Goal: Information Seeking & Learning: Find specific fact

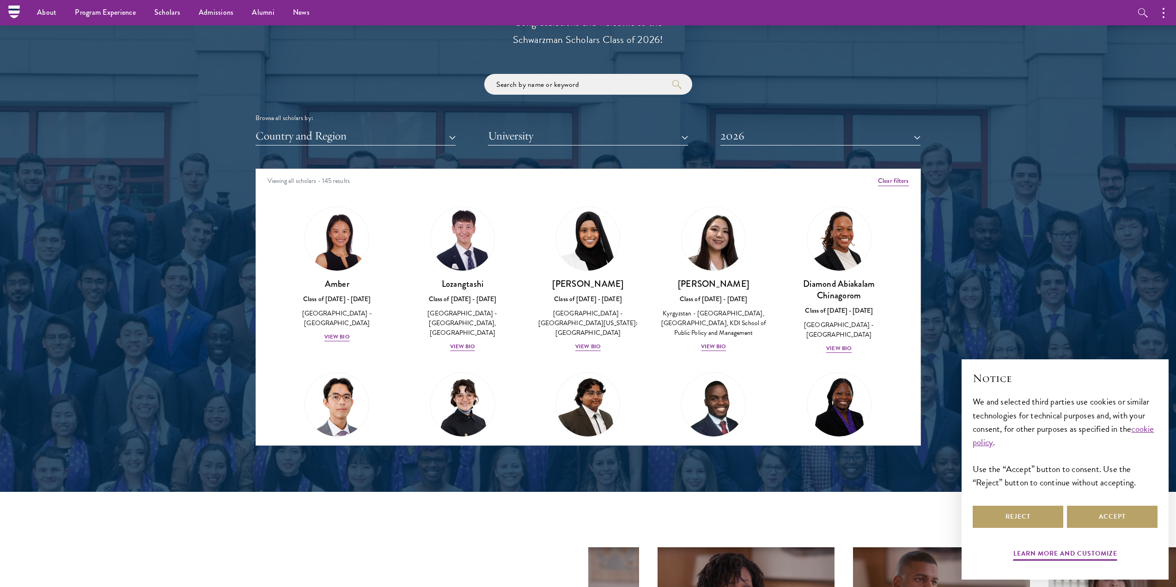
scroll to position [1017, 0]
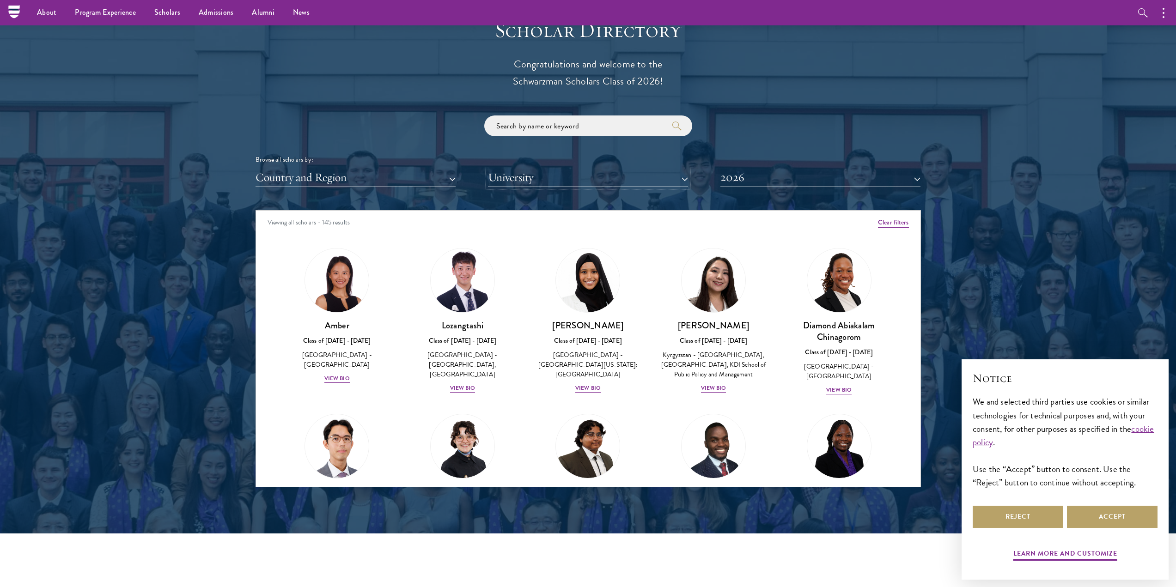
click at [519, 183] on button "University" at bounding box center [588, 177] width 200 height 19
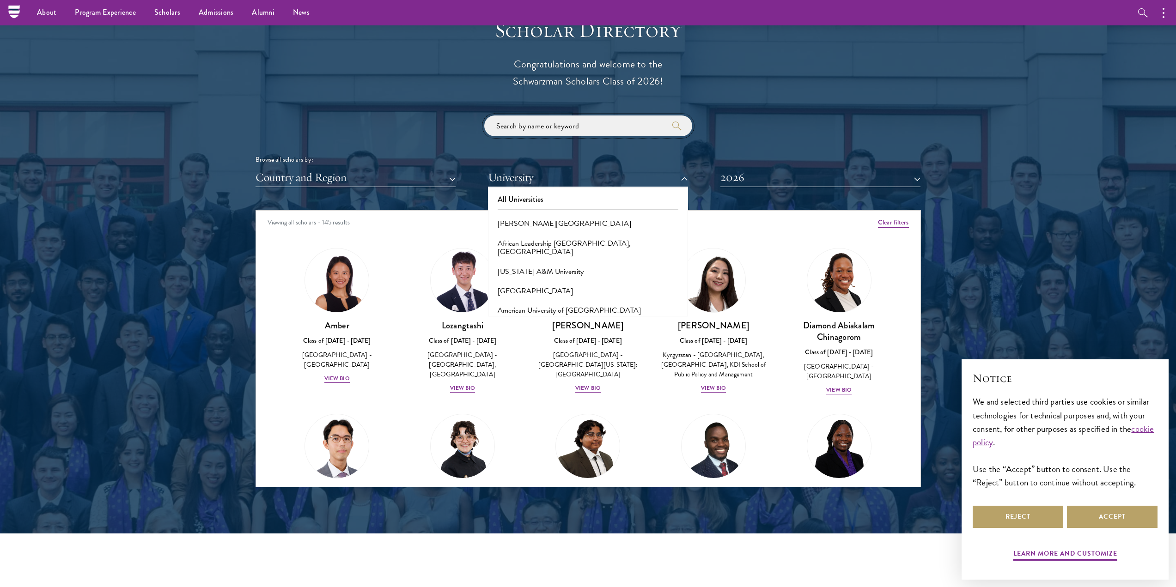
click at [567, 128] on input "search" at bounding box center [588, 126] width 208 height 21
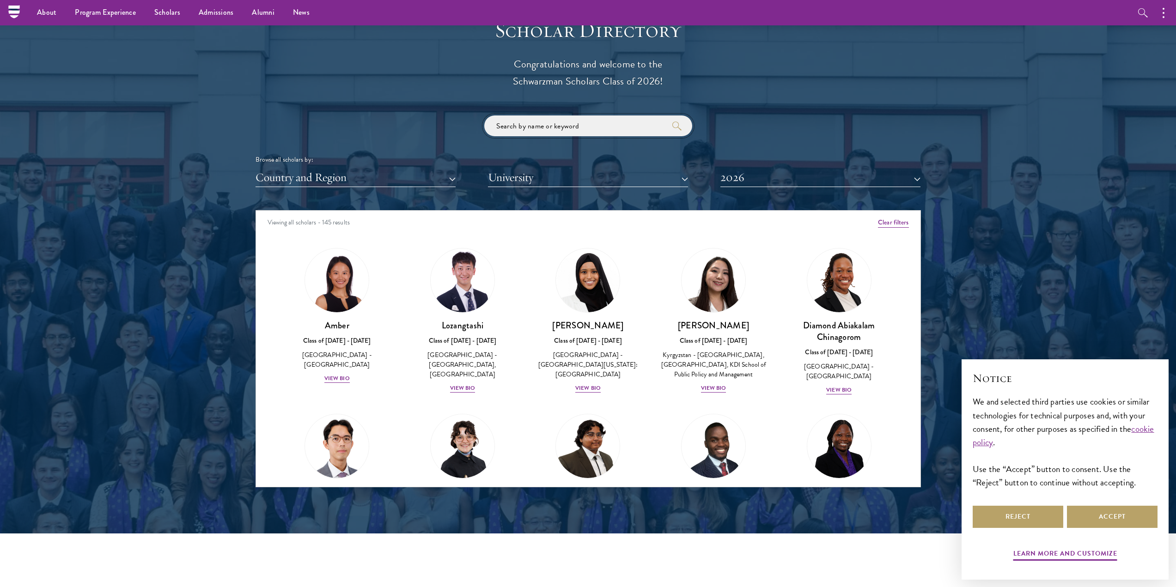
drag, startPoint x: 613, startPoint y: 129, endPoint x: 546, endPoint y: 124, distance: 66.7
click at [546, 124] on input "search" at bounding box center [588, 126] width 208 height 21
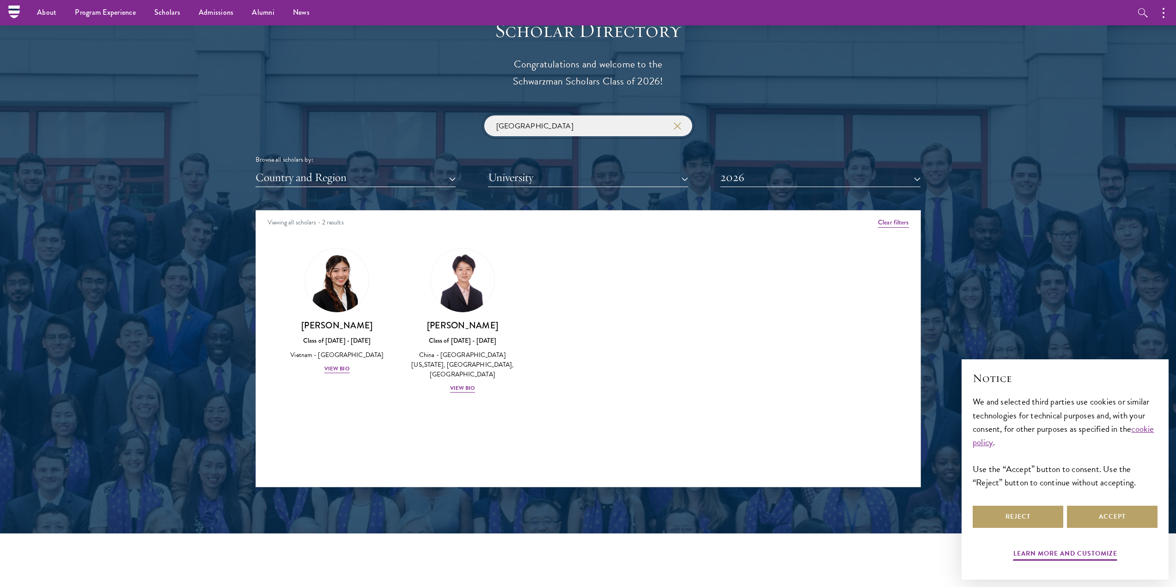
click at [558, 124] on input "[GEOGRAPHIC_DATA]" at bounding box center [588, 126] width 208 height 21
click at [580, 127] on input "[GEOGRAPHIC_DATA]" at bounding box center [588, 126] width 208 height 21
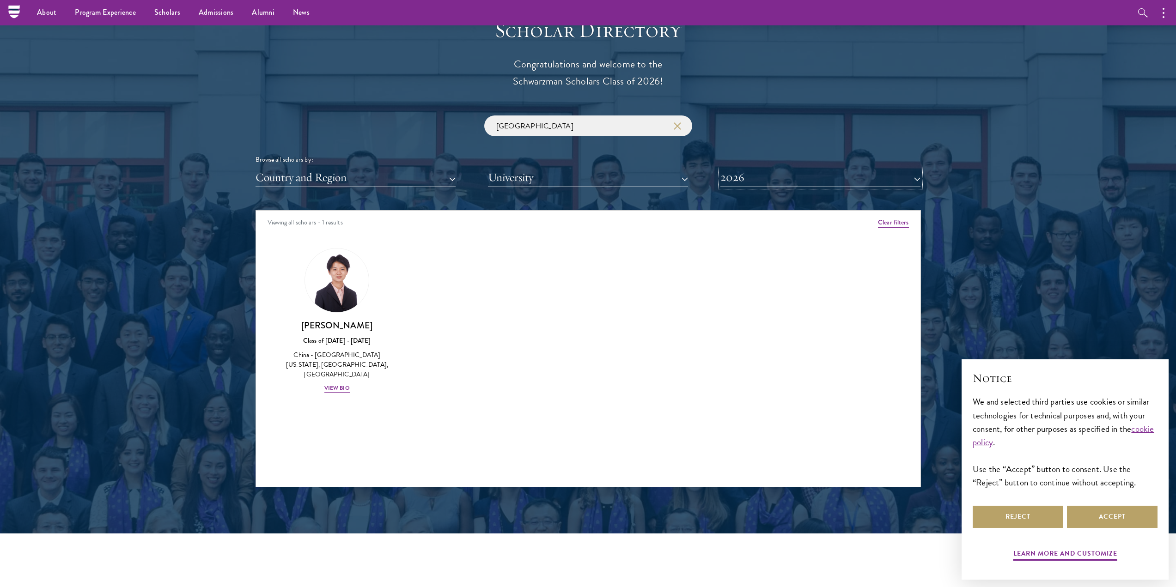
click at [781, 171] on button "2026" at bounding box center [820, 177] width 200 height 19
click at [779, 204] on button "All Years" at bounding box center [820, 199] width 195 height 19
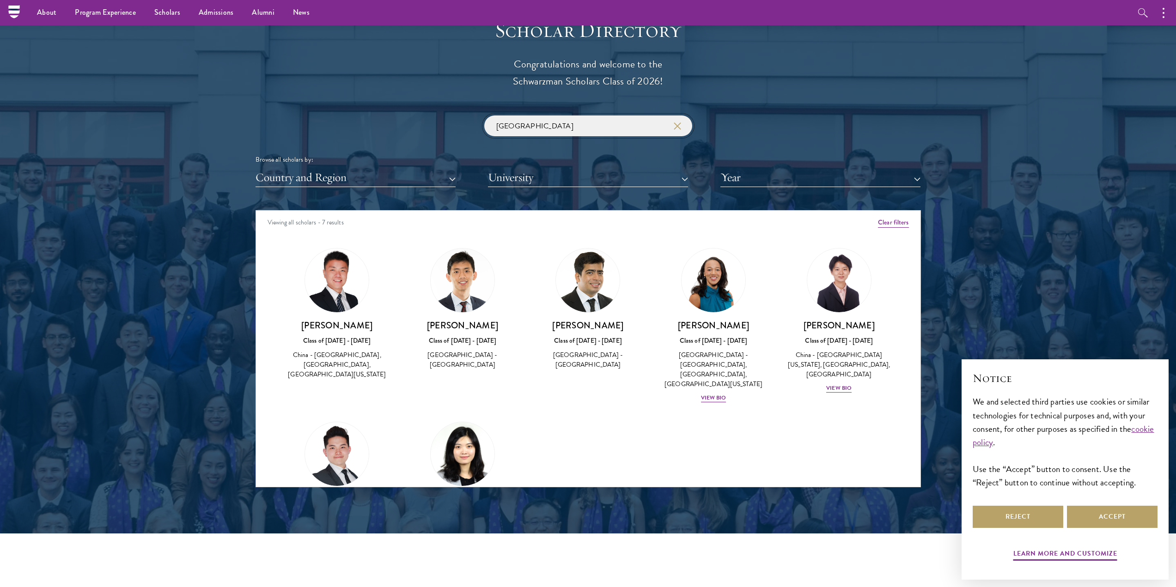
click at [592, 127] on input "[GEOGRAPHIC_DATA]" at bounding box center [588, 126] width 208 height 21
type input "[GEOGRAPHIC_DATA]"
drag, startPoint x: 630, startPoint y: 363, endPoint x: 594, endPoint y: 381, distance: 40.5
click at [594, 381] on div "Amber Class of [DATE] - [DATE] [GEOGRAPHIC_DATA] - [GEOGRAPHIC_DATA] View Bio C…" at bounding box center [588, 414] width 665 height 355
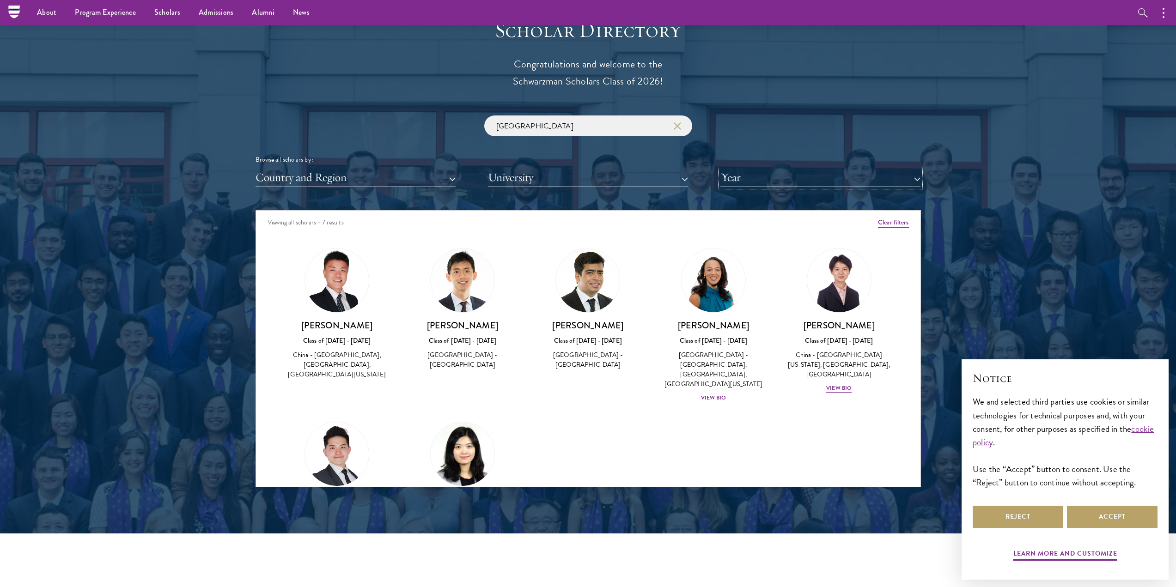
click at [805, 178] on button "Year" at bounding box center [820, 177] width 200 height 19
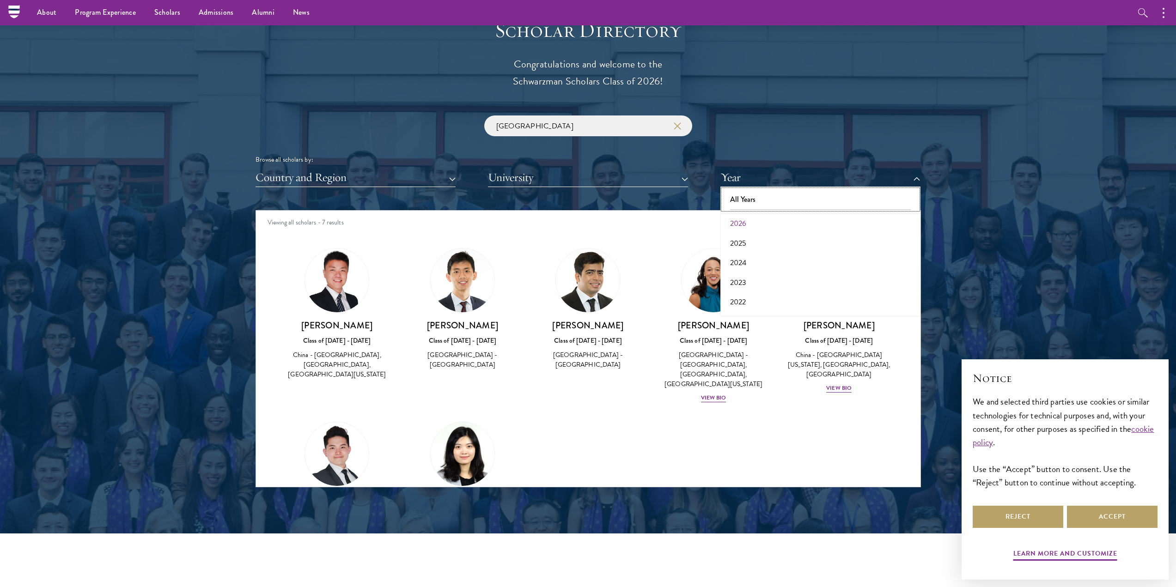
click at [804, 192] on button "All Years" at bounding box center [820, 199] width 195 height 19
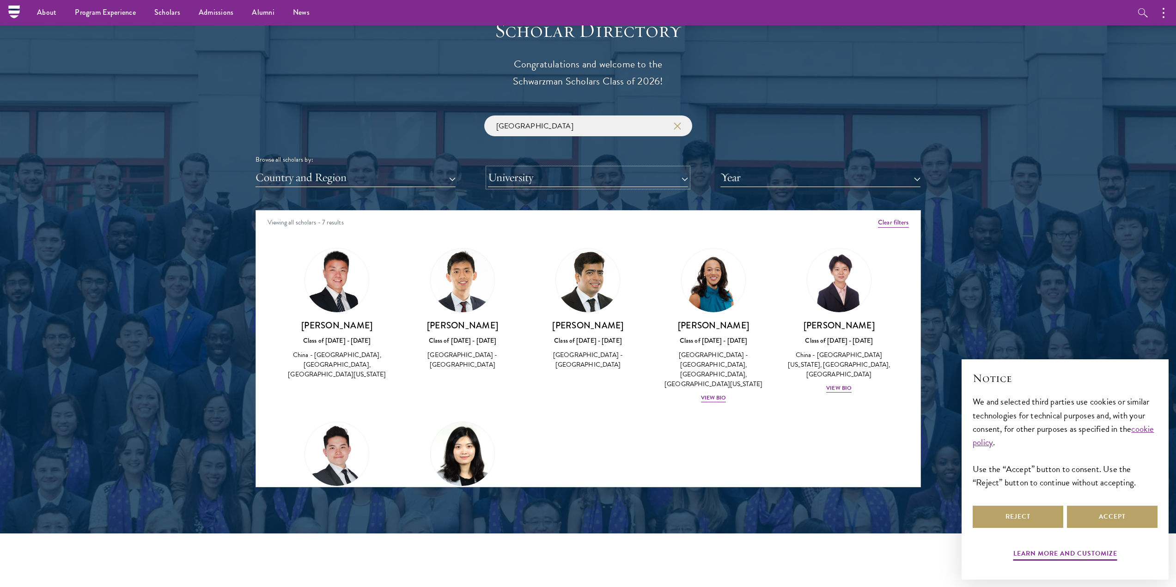
click at [677, 177] on button "University" at bounding box center [588, 177] width 200 height 19
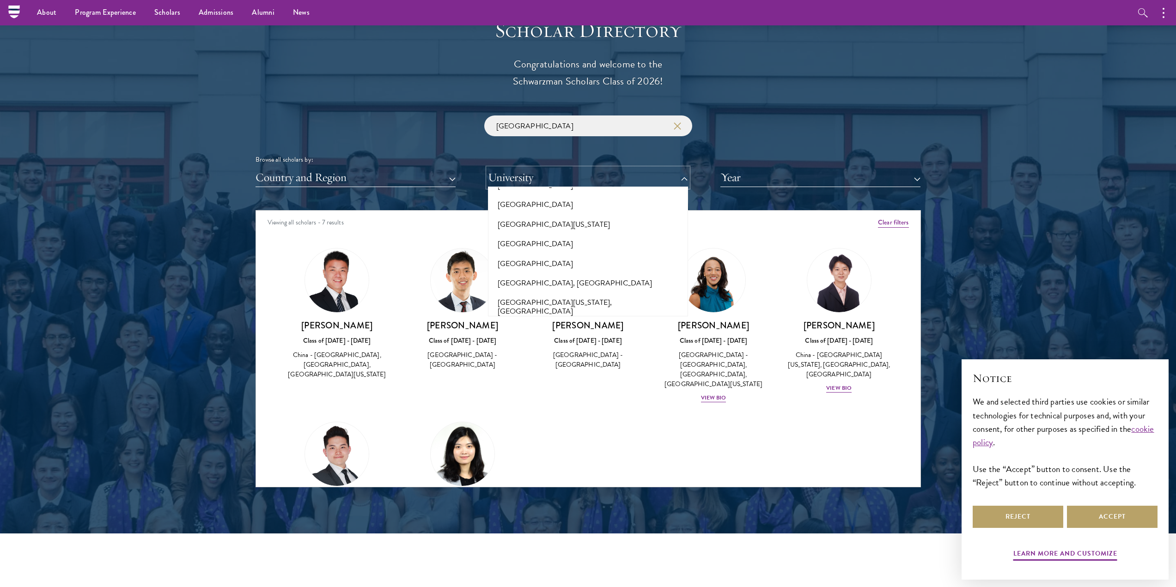
scroll to position [8724, 0]
click at [814, 458] on div "Amber Class of [DATE] - [DATE] [GEOGRAPHIC_DATA] - [GEOGRAPHIC_DATA] View Bio C…" at bounding box center [588, 414] width 665 height 355
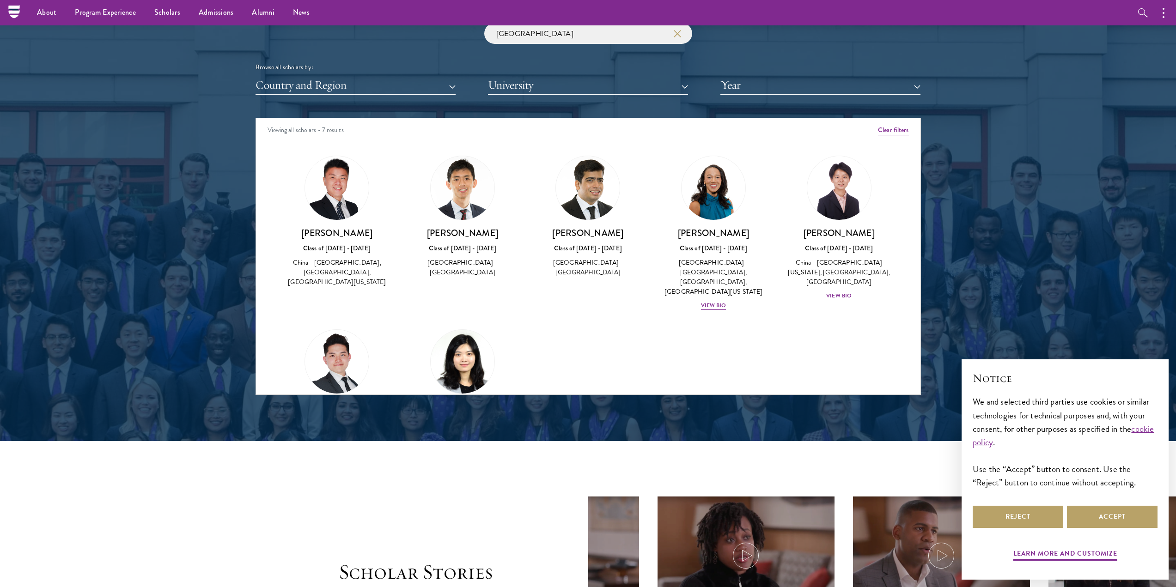
scroll to position [1017, 0]
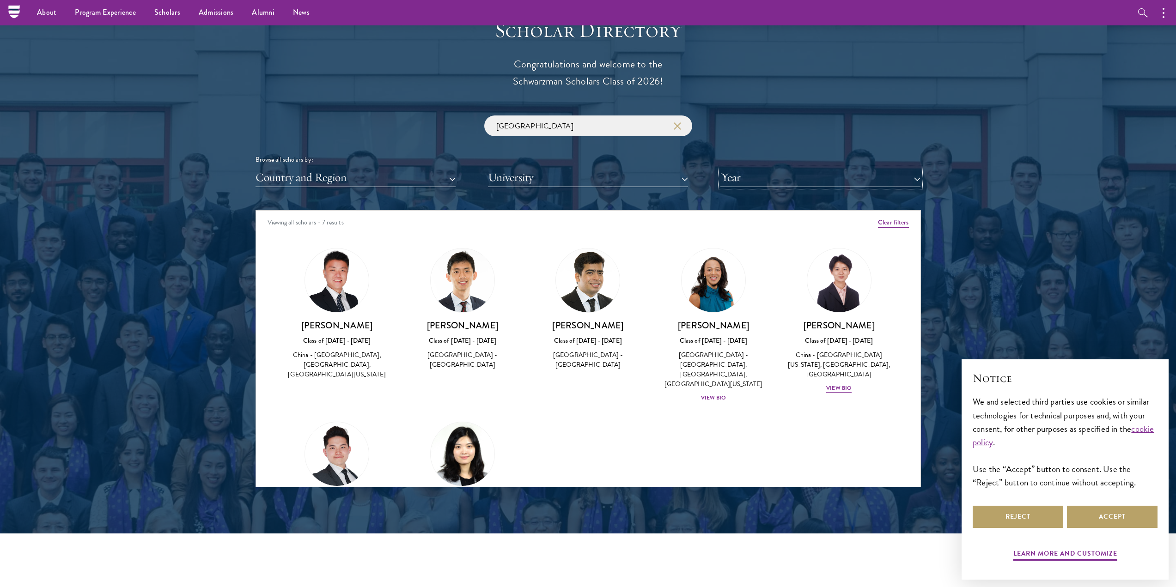
click at [828, 181] on button "Year" at bounding box center [820, 177] width 200 height 19
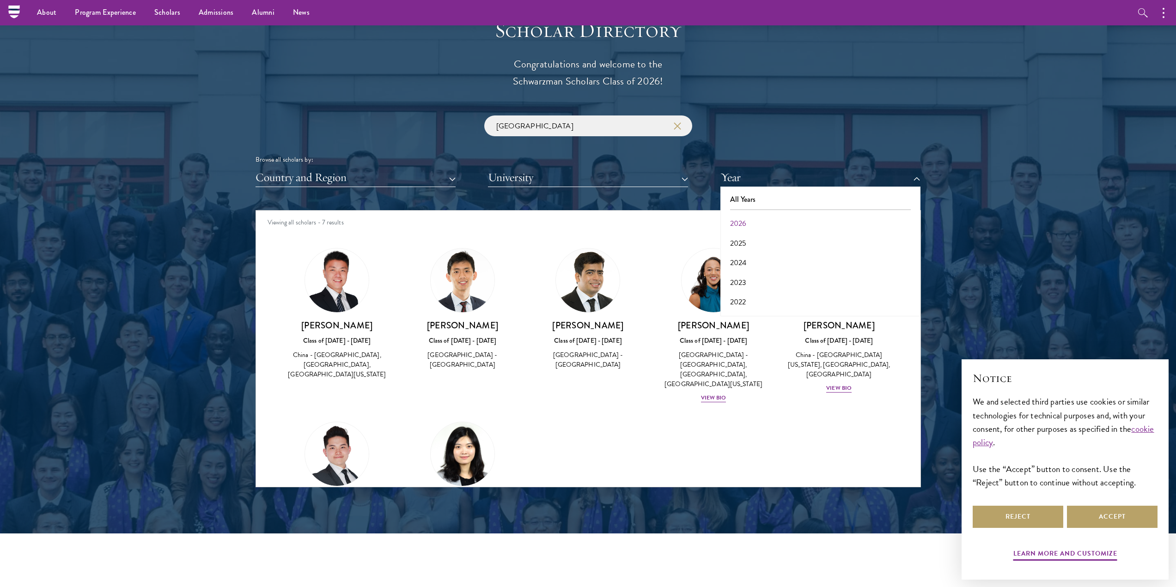
click at [1105, 172] on div at bounding box center [588, 252] width 1176 height 562
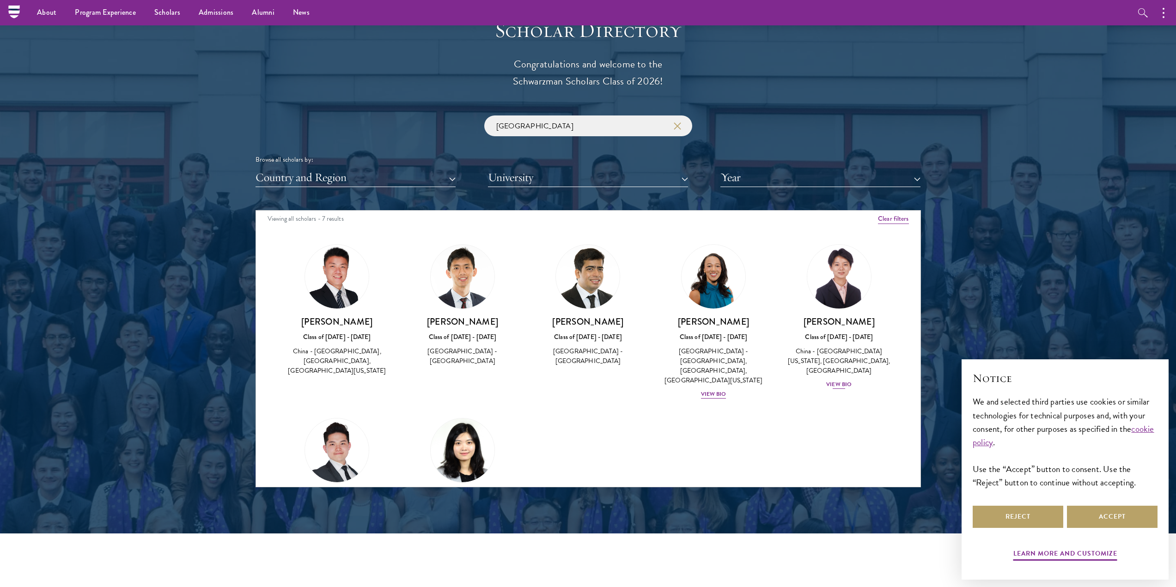
scroll to position [0, 0]
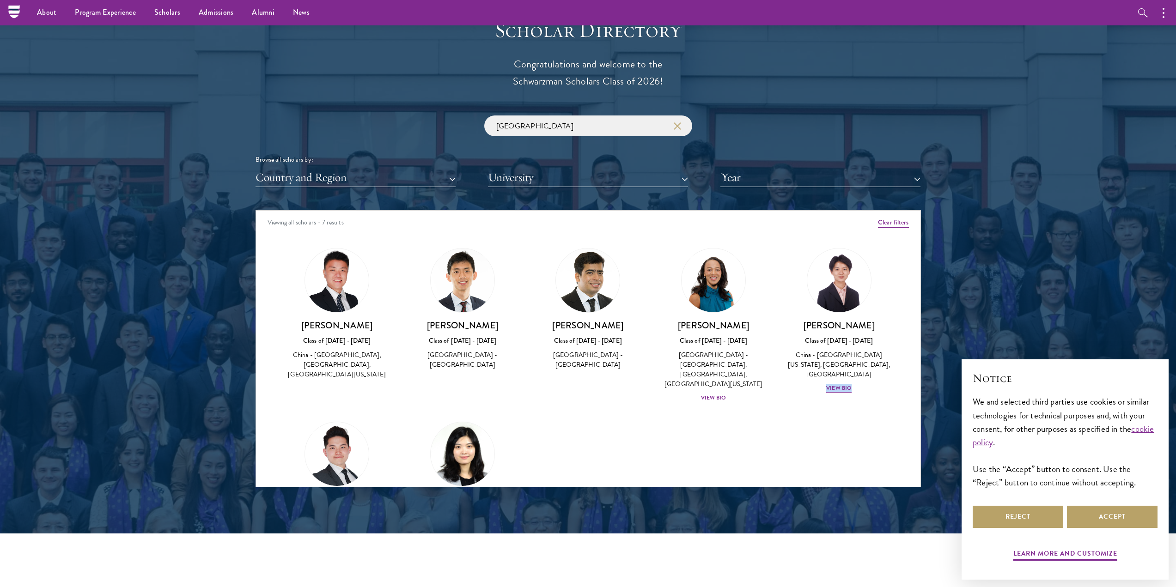
drag, startPoint x: 876, startPoint y: 473, endPoint x: 776, endPoint y: 460, distance: 100.7
click at [776, 460] on div "Amber Class of [DATE] - [DATE] [GEOGRAPHIC_DATA] - [GEOGRAPHIC_DATA] View Bio C…" at bounding box center [588, 414] width 665 height 355
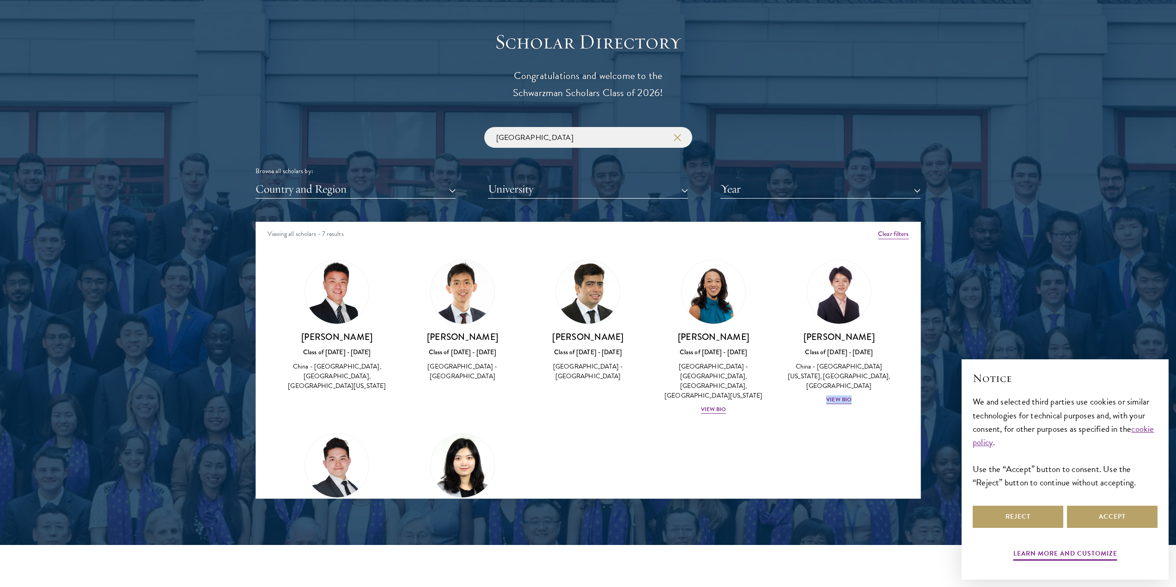
scroll to position [1017, 0]
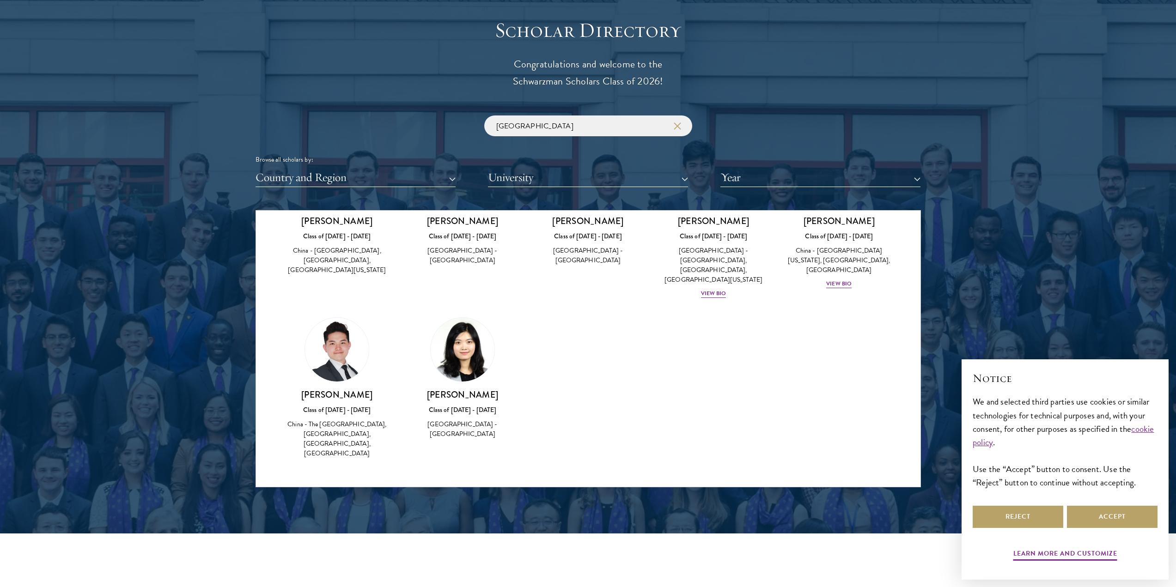
click at [852, 360] on div "Amber Class of [DATE] - [DATE] [GEOGRAPHIC_DATA] - [GEOGRAPHIC_DATA] View Bio C…" at bounding box center [588, 309] width 665 height 355
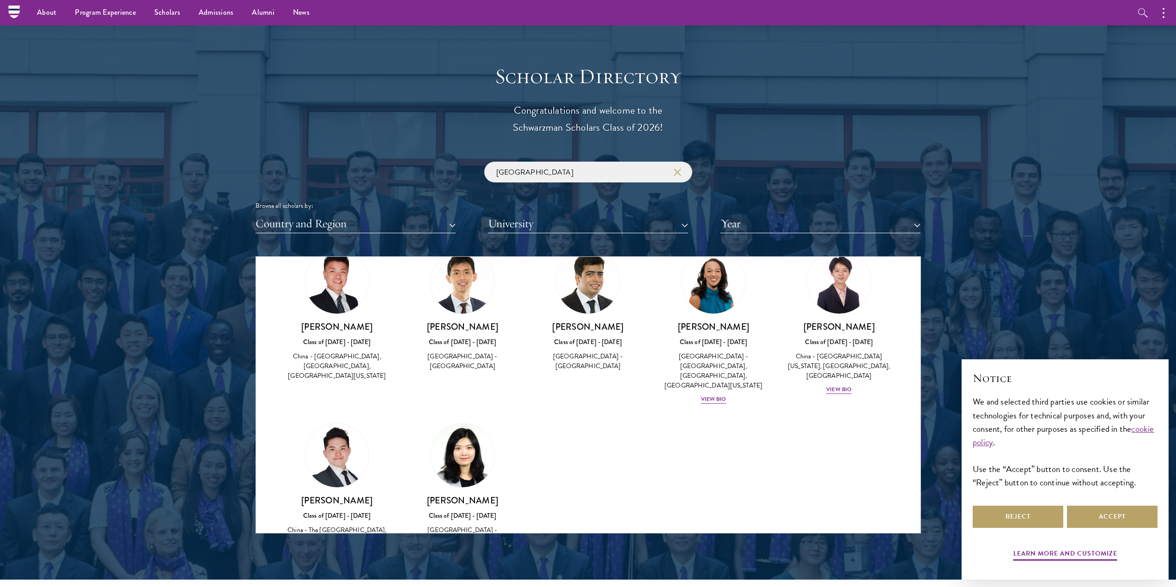
scroll to position [12, 0]
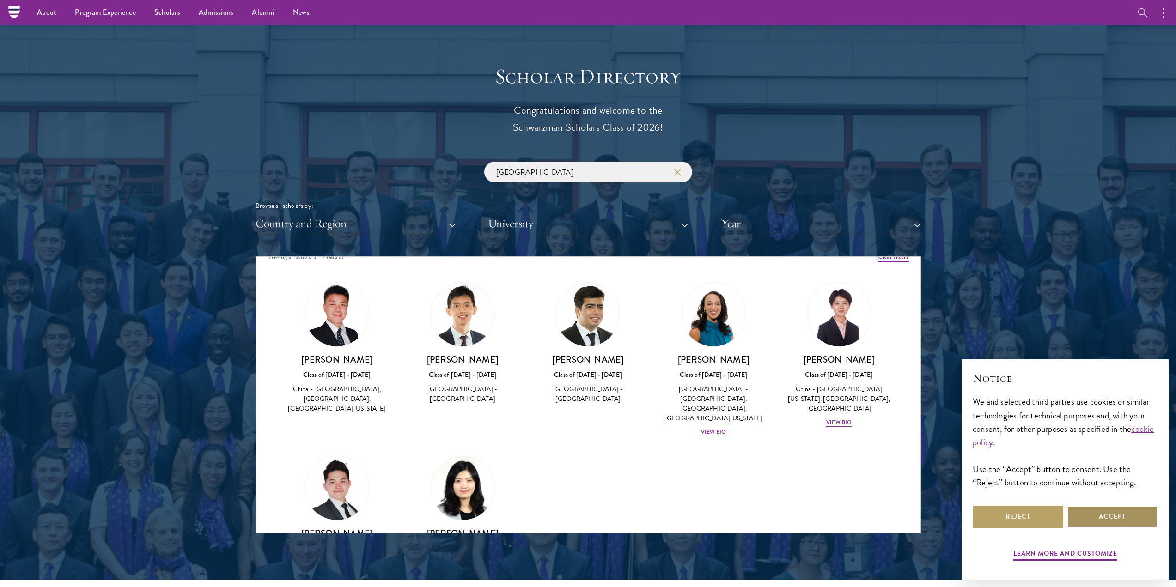
click at [1133, 521] on button "Accept" at bounding box center [1112, 517] width 91 height 22
